Goal: Task Accomplishment & Management: Complete application form

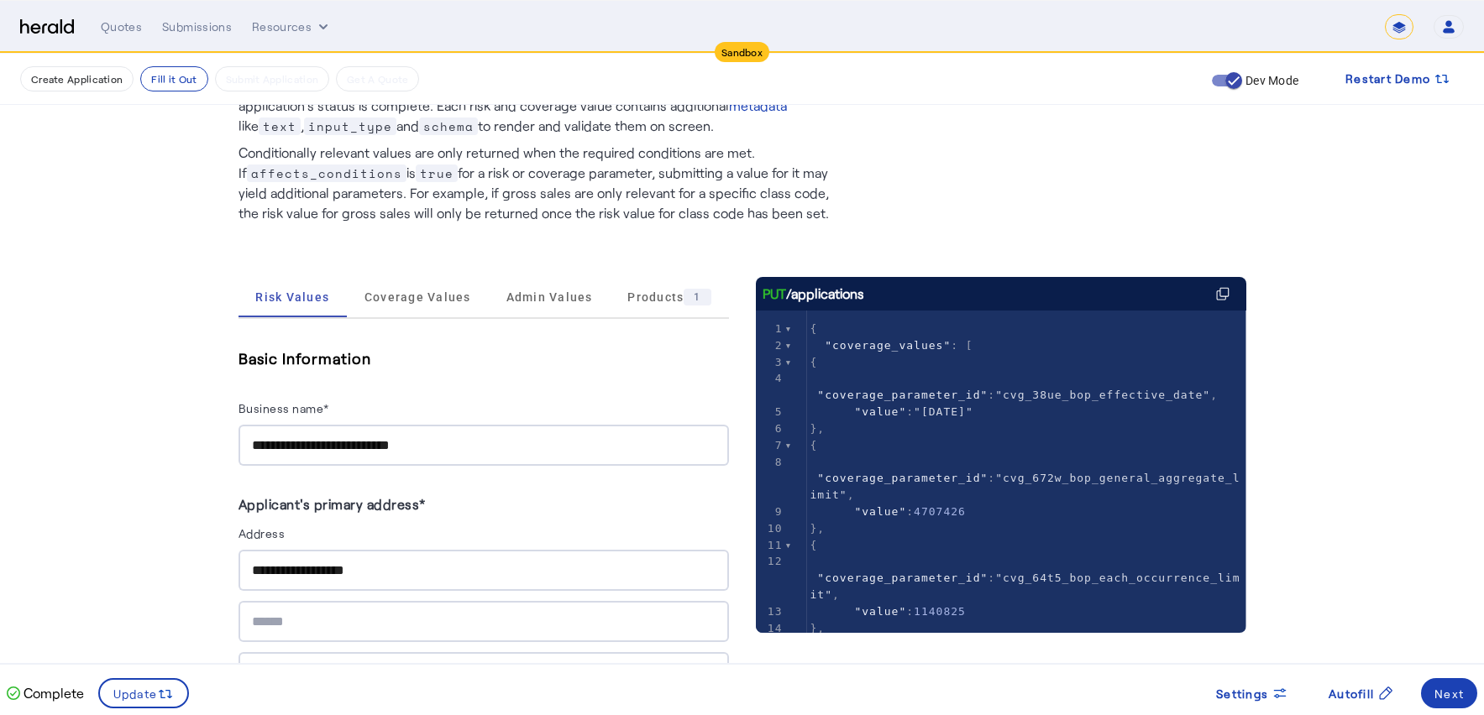
scroll to position [149, 0]
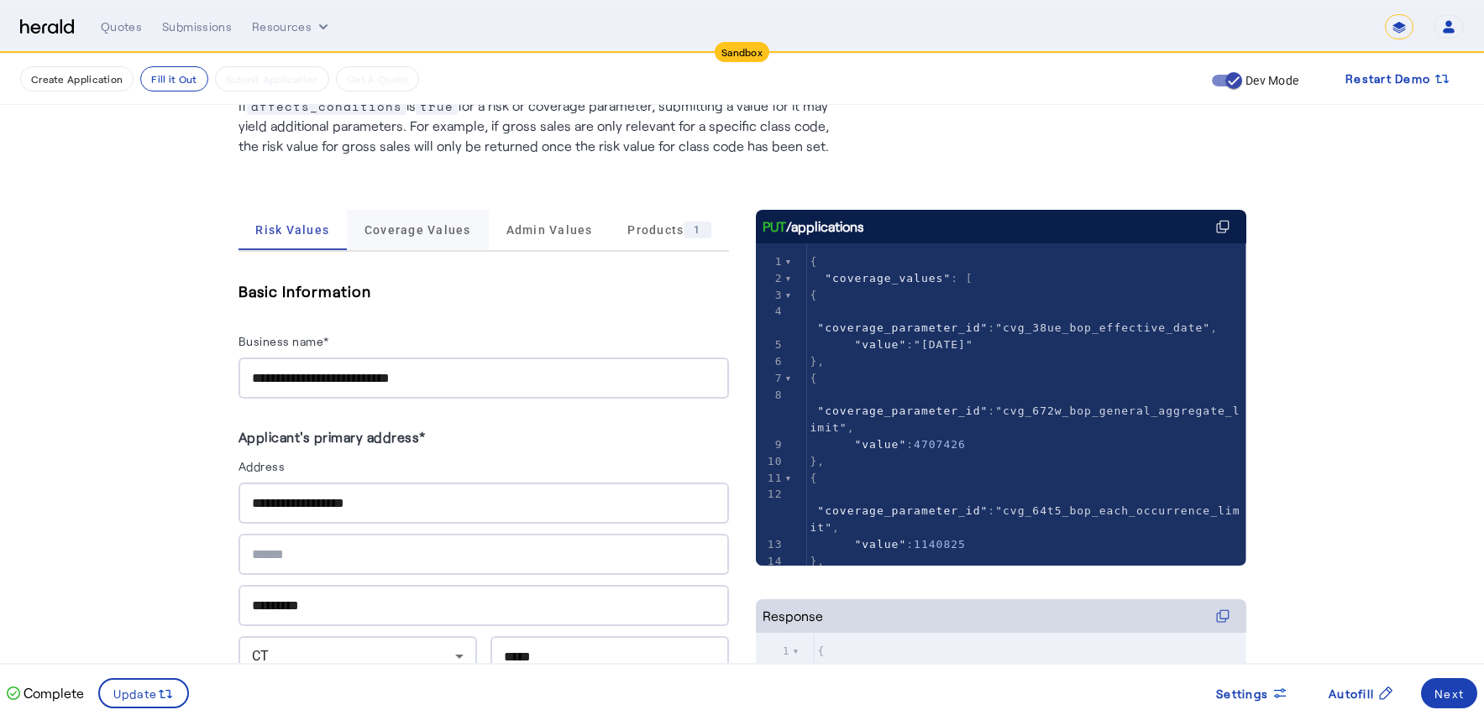
click at [394, 228] on span "Coverage Values" at bounding box center [417, 230] width 107 height 12
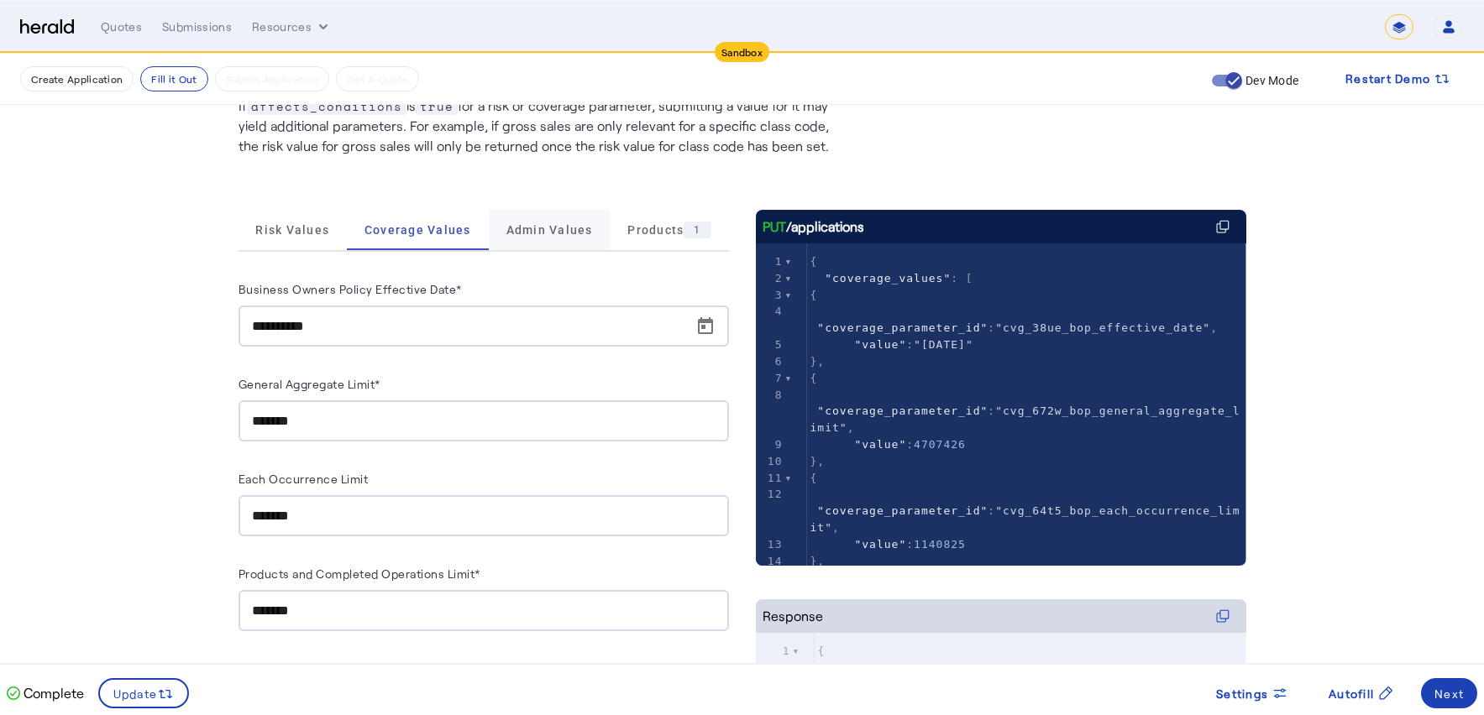
click at [539, 237] on span "Admin Values" at bounding box center [549, 230] width 86 height 40
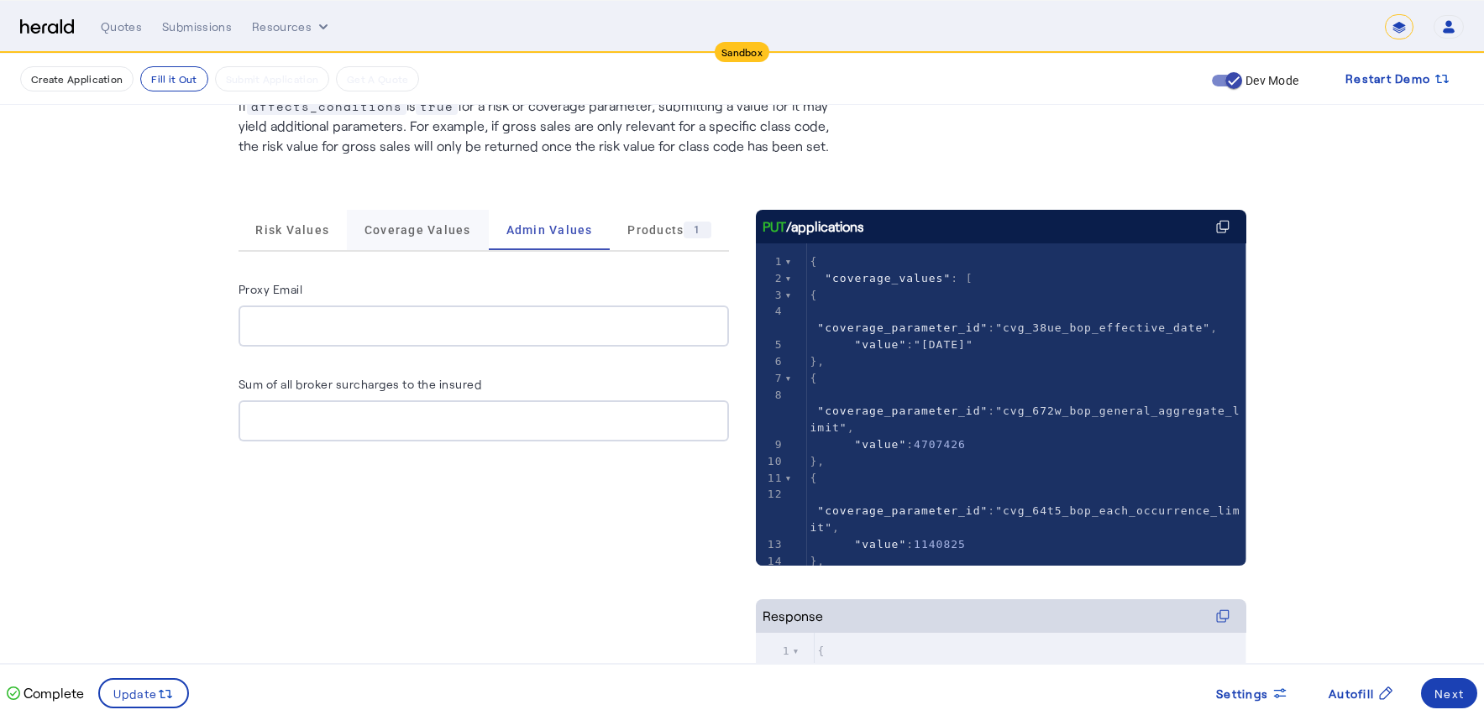
click at [409, 236] on span "Coverage Values" at bounding box center [417, 230] width 107 height 12
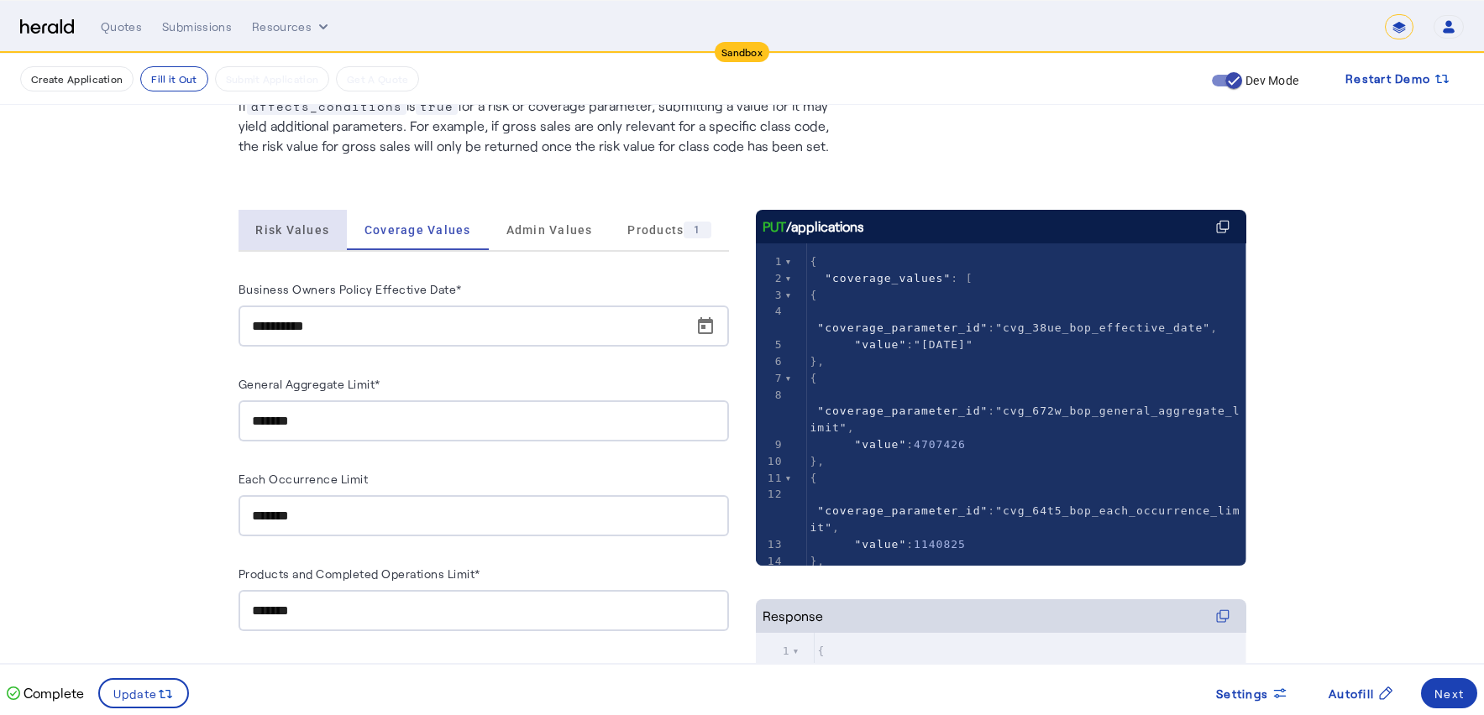
click at [306, 235] on span "Risk Values" at bounding box center [292, 230] width 74 height 12
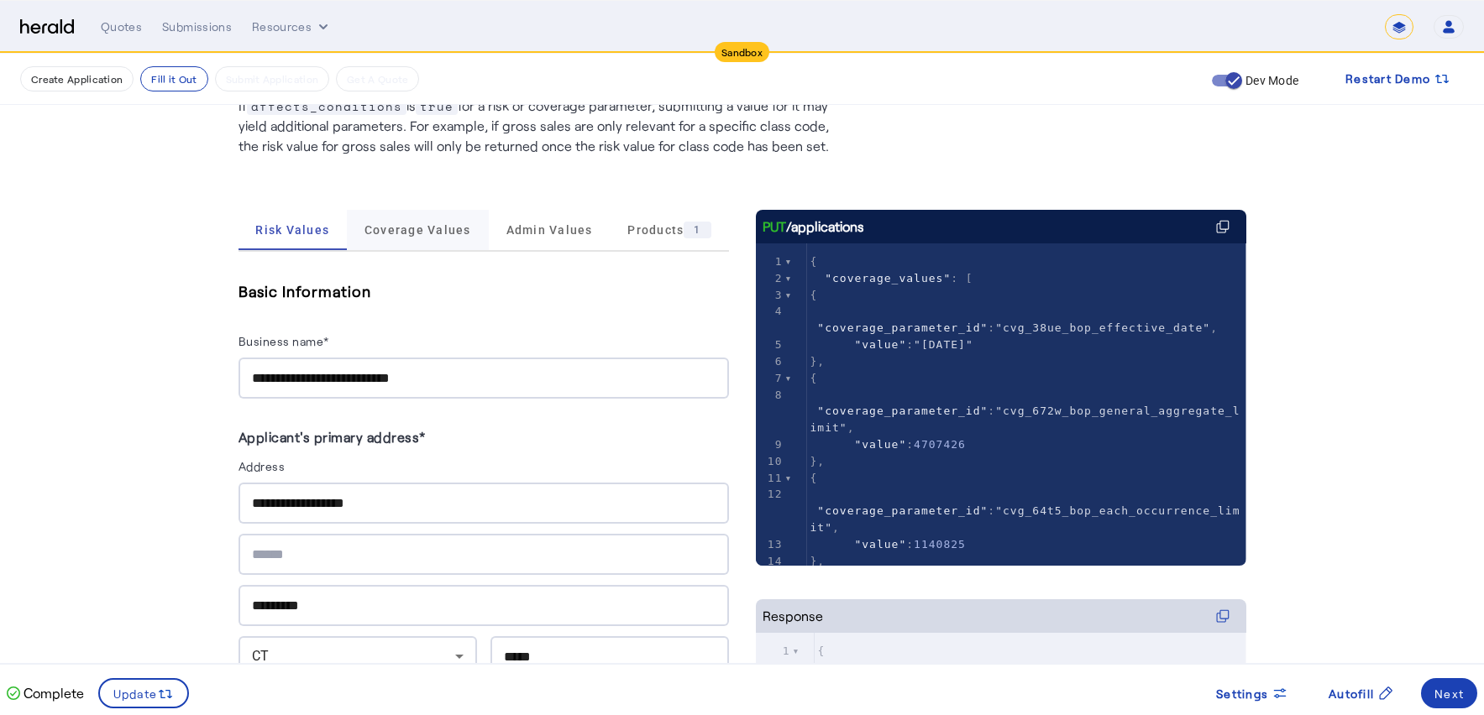
drag, startPoint x: 396, startPoint y: 233, endPoint x: 415, endPoint y: 231, distance: 18.6
click at [396, 233] on span "Coverage Values" at bounding box center [417, 230] width 107 height 12
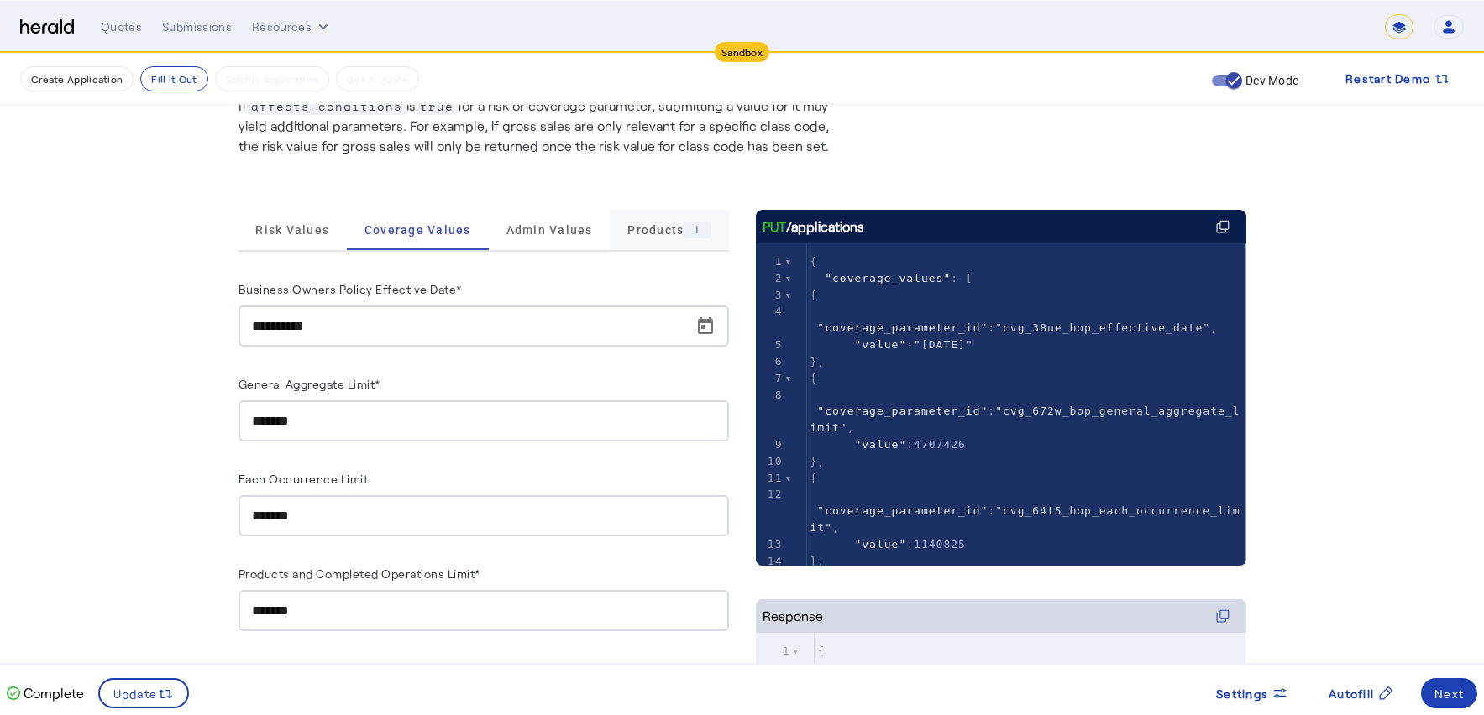
click at [652, 235] on span "Products 1" at bounding box center [668, 230] width 83 height 17
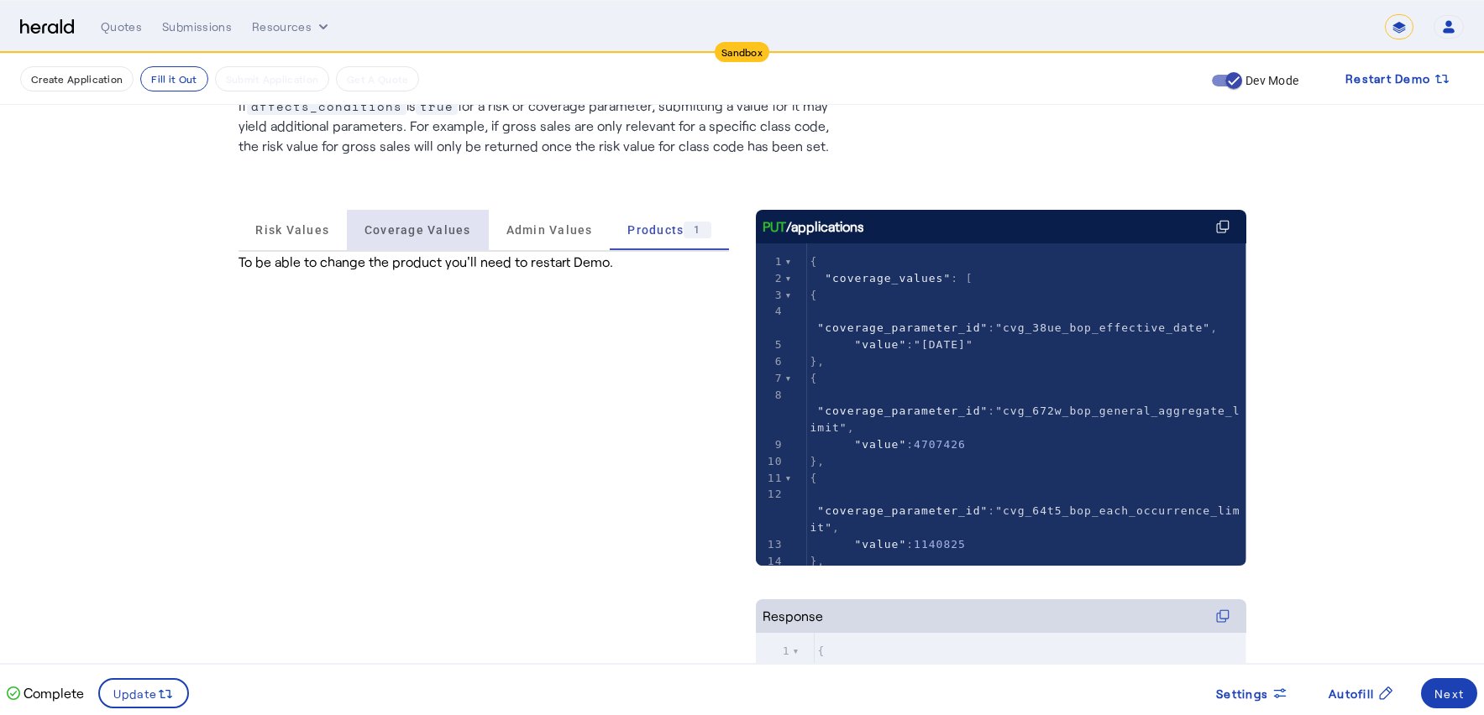
click at [422, 231] on span "Coverage Values" at bounding box center [417, 230] width 107 height 12
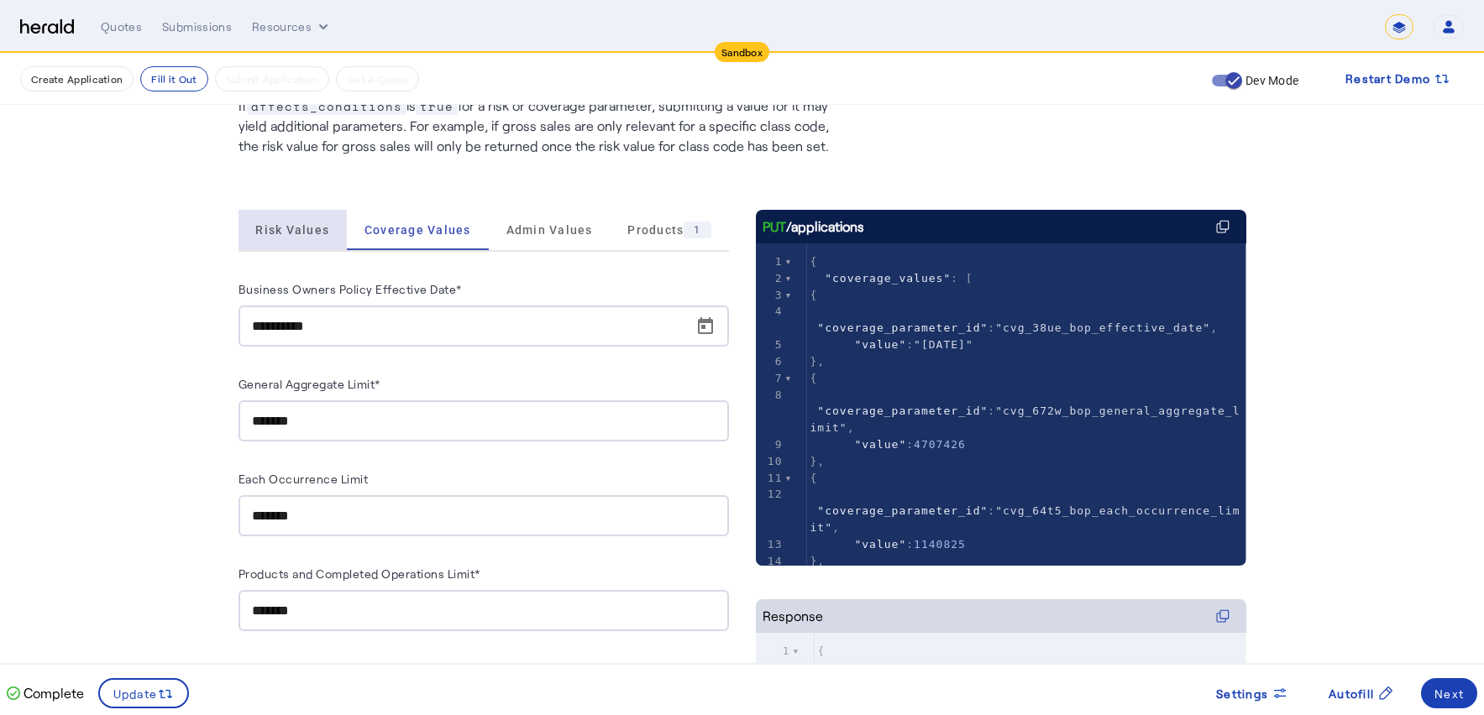
click at [313, 234] on span "Risk Values" at bounding box center [292, 230] width 74 height 12
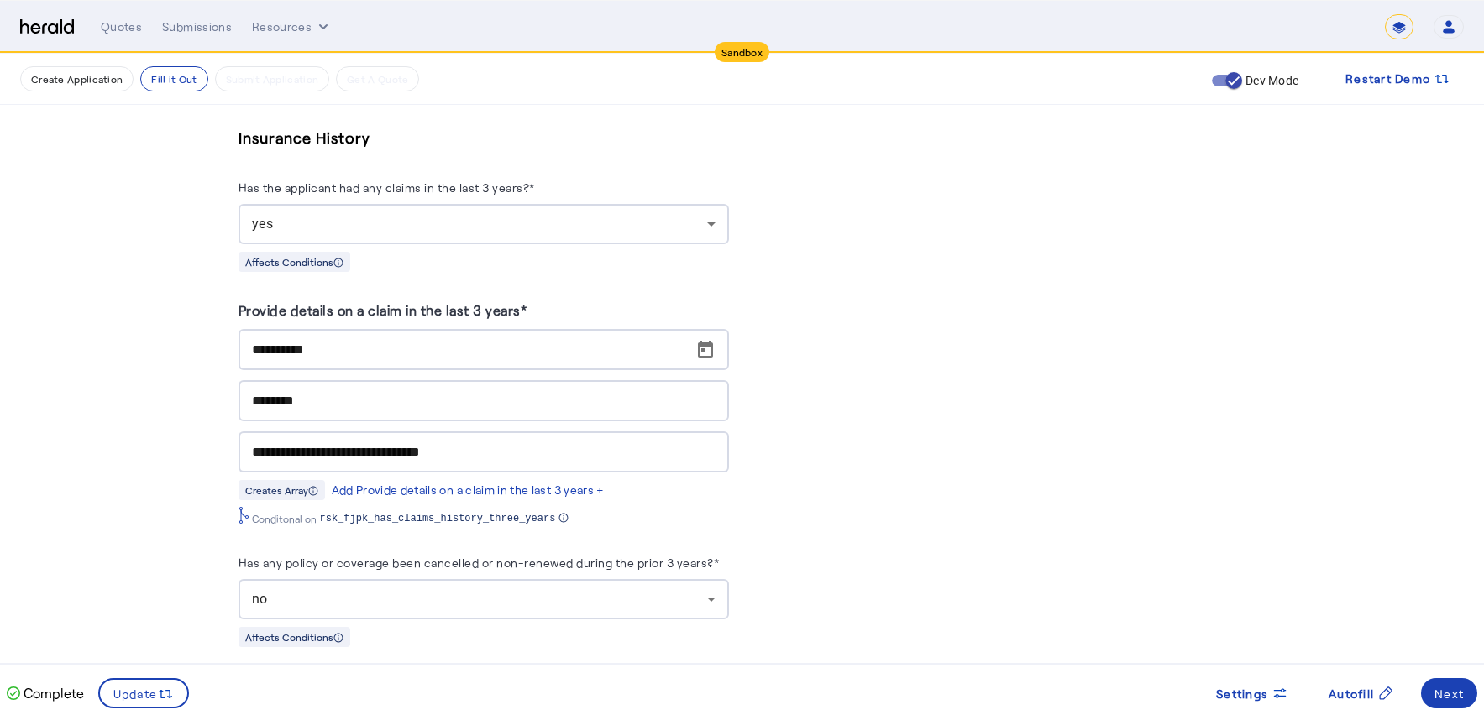
scroll to position [5265, 0]
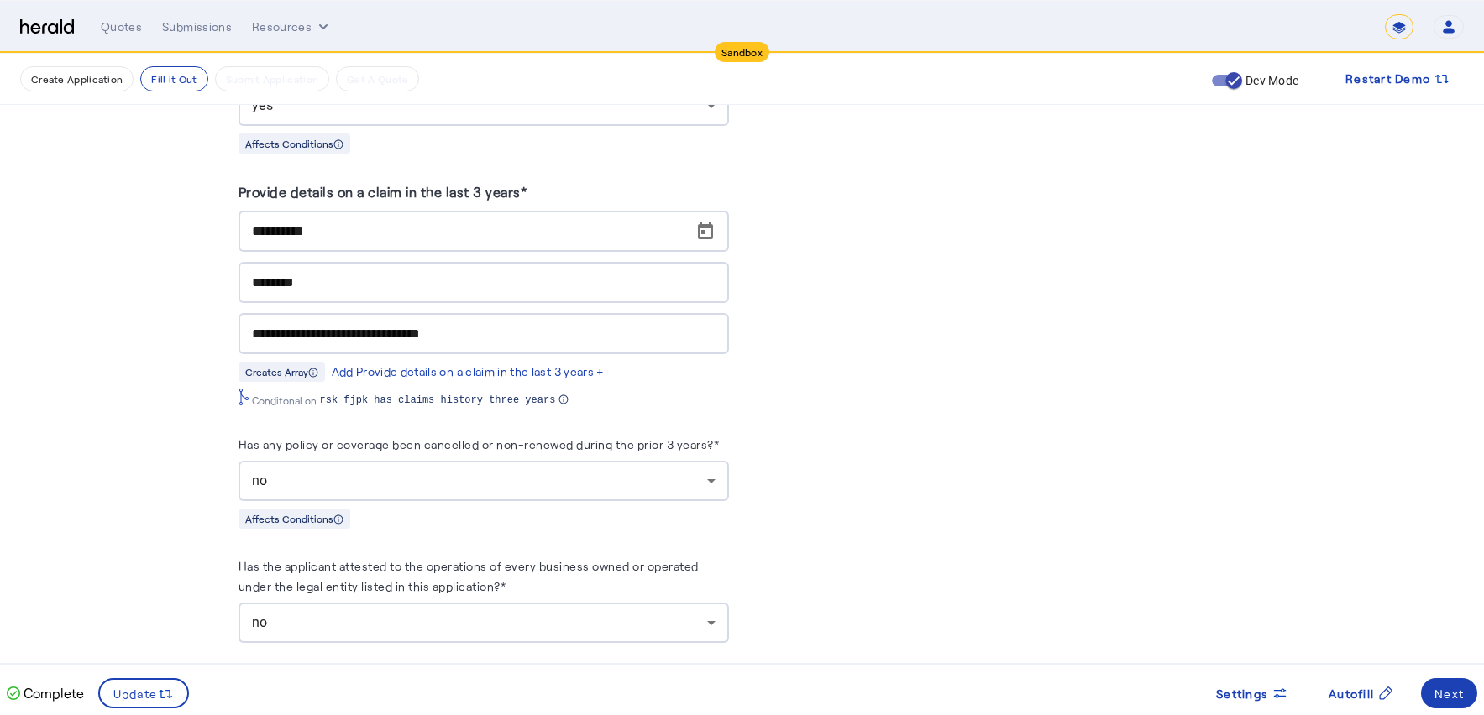
click at [346, 471] on div "no" at bounding box center [479, 481] width 455 height 20
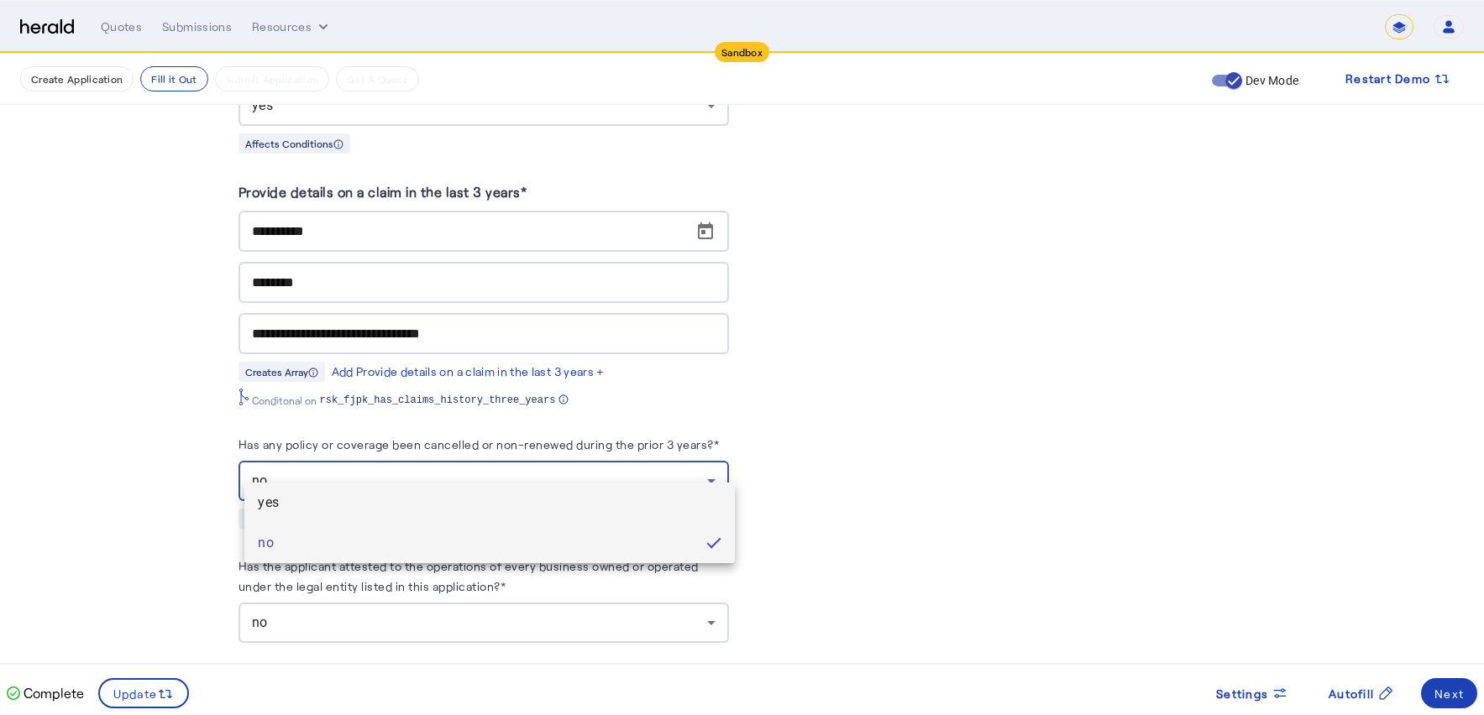
click at [331, 503] on span "yes" at bounding box center [490, 503] width 464 height 20
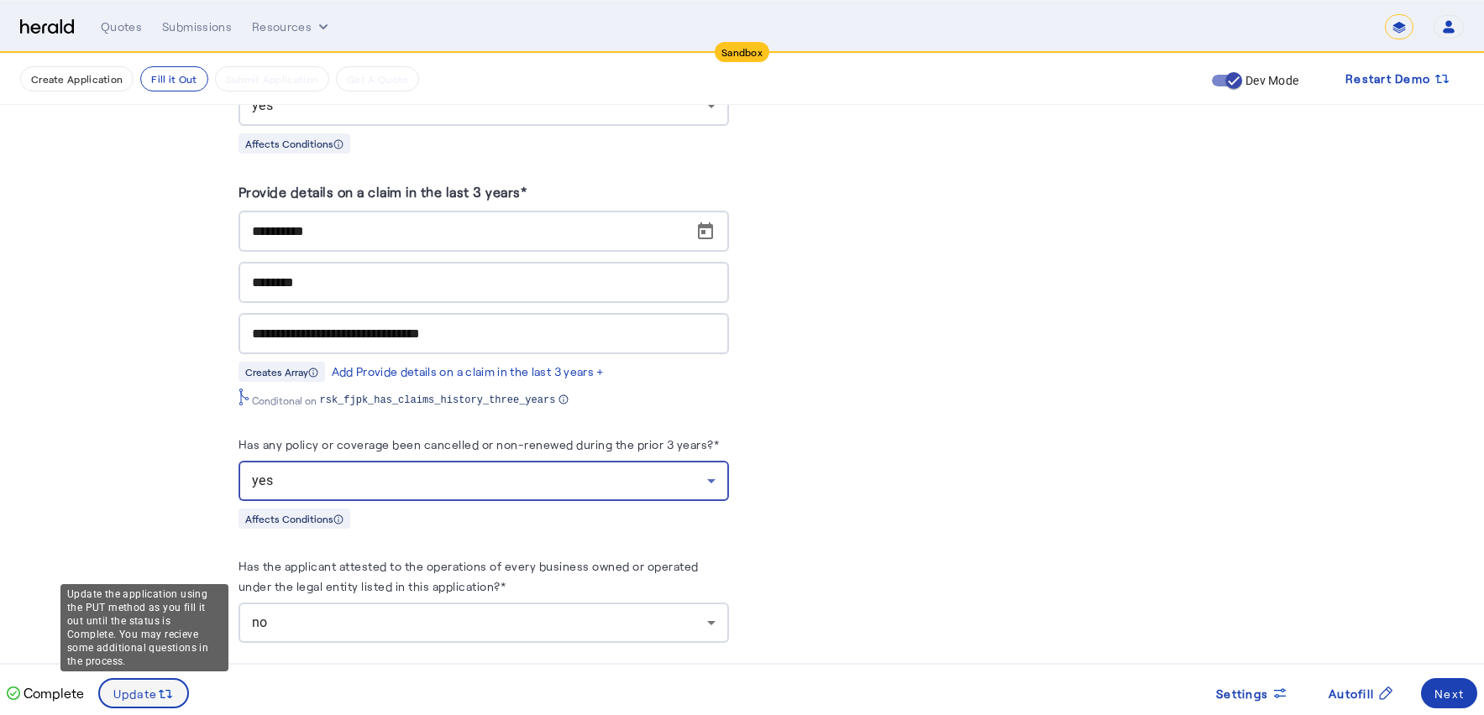
click at [176, 692] on span at bounding box center [144, 693] width 88 height 40
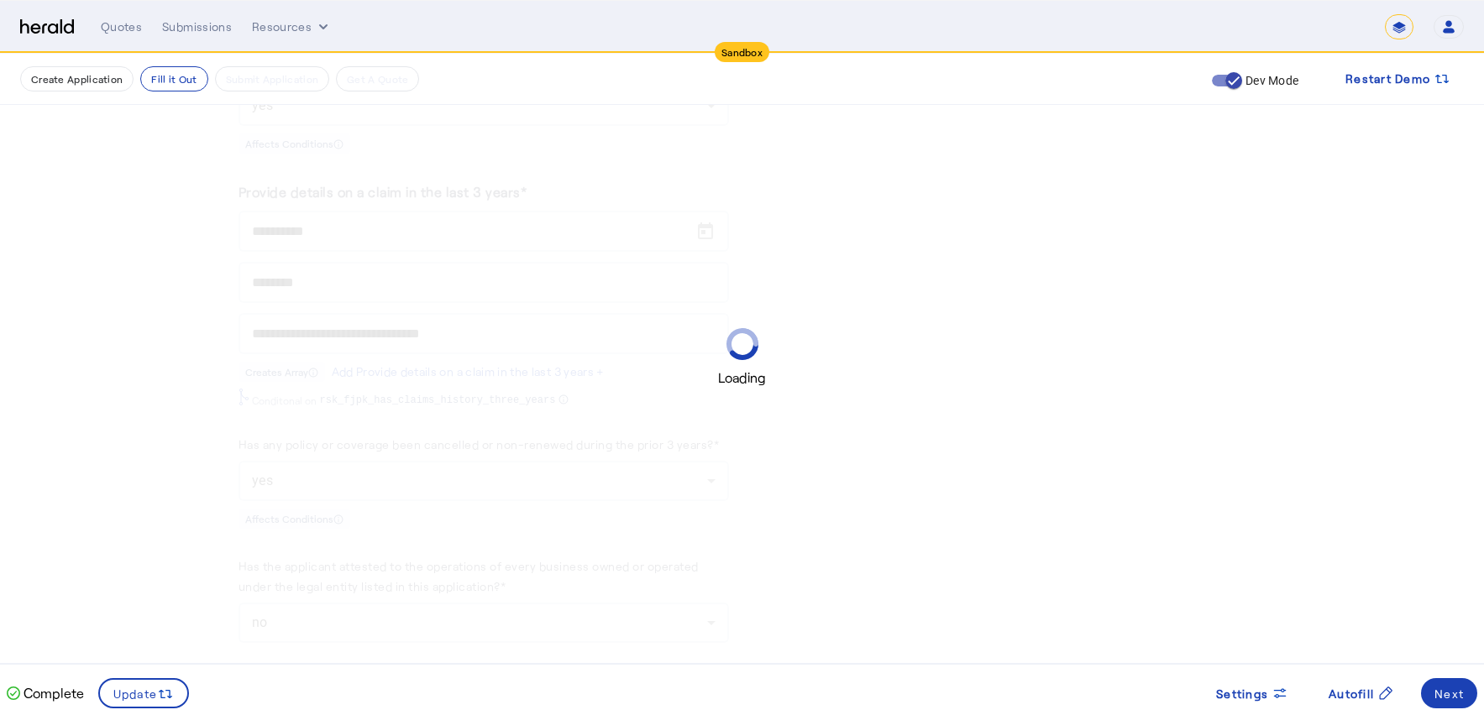
scroll to position [0, 0]
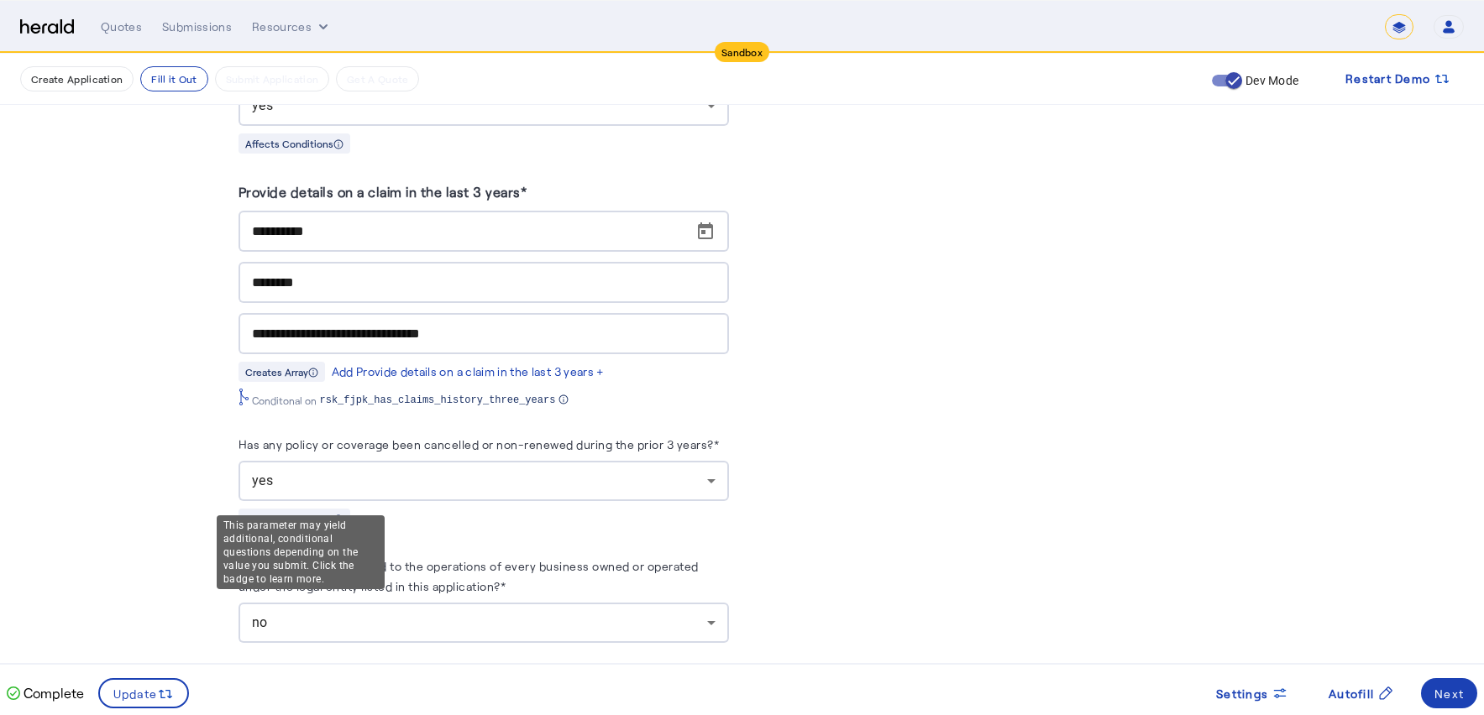
click at [343, 515] on icon at bounding box center [338, 520] width 10 height 10
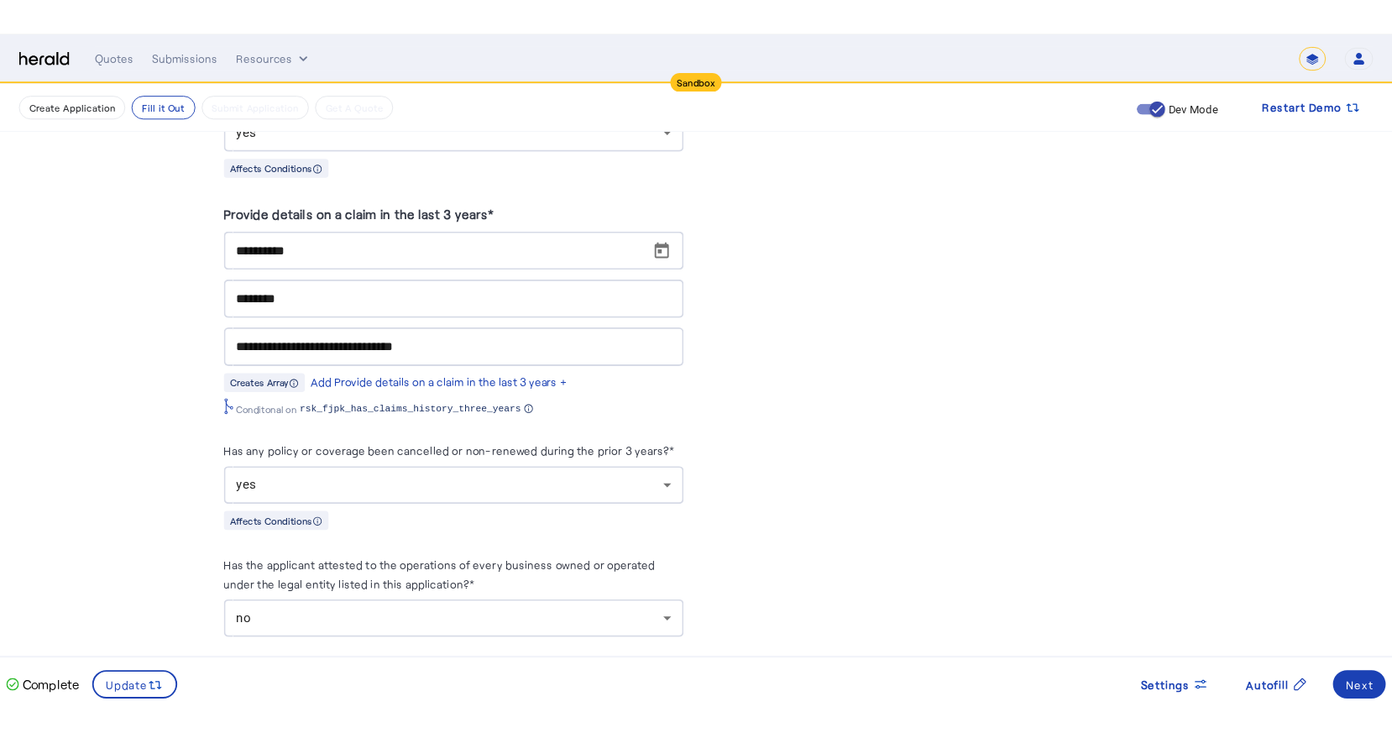
scroll to position [5249, 0]
